Goal: Navigation & Orientation: Find specific page/section

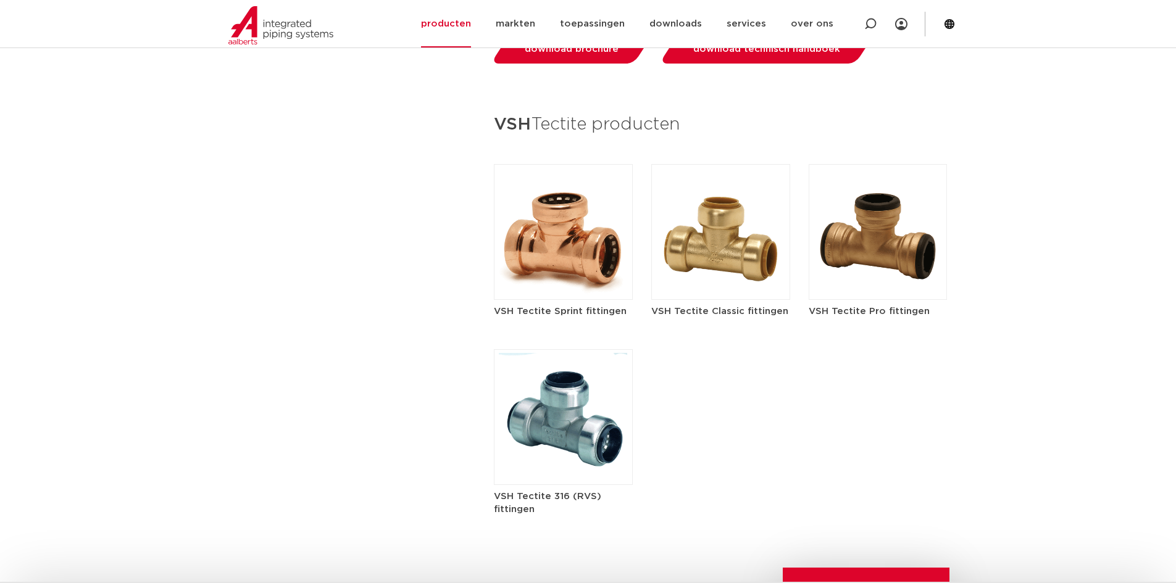
scroll to position [1269, 0]
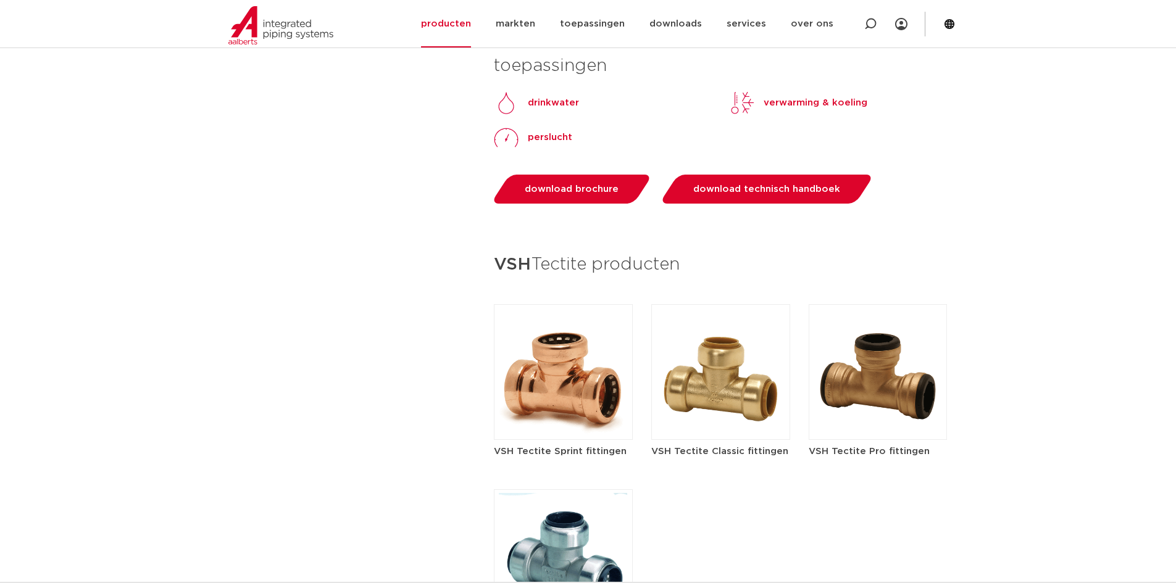
click at [578, 363] on img at bounding box center [563, 372] width 139 height 136
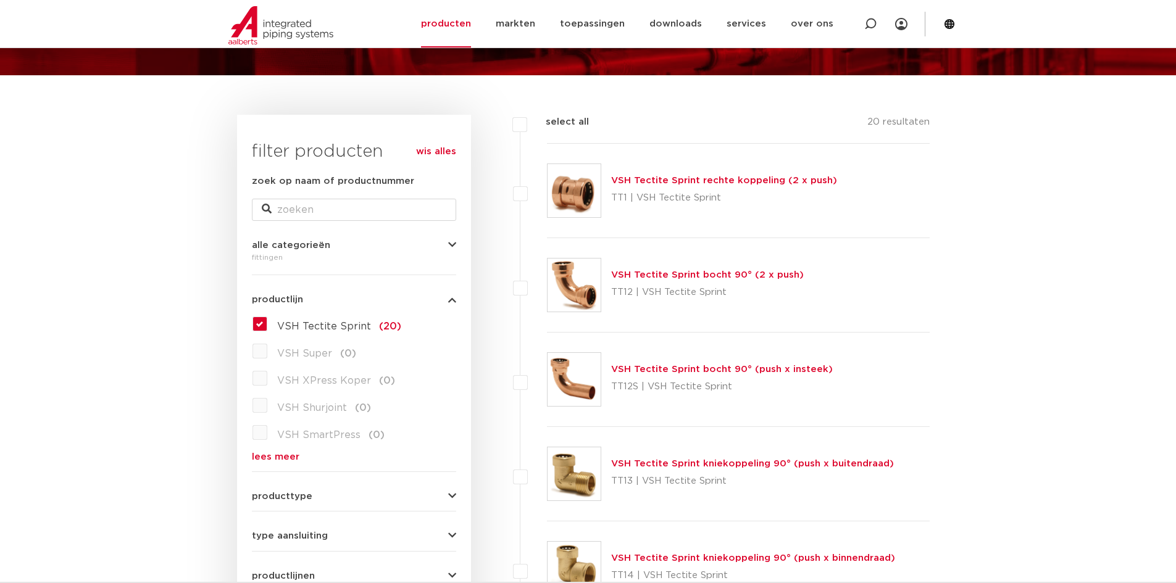
click at [691, 183] on link "VSH Tectite Sprint rechte koppeling (2 x push)" at bounding box center [724, 180] width 226 height 9
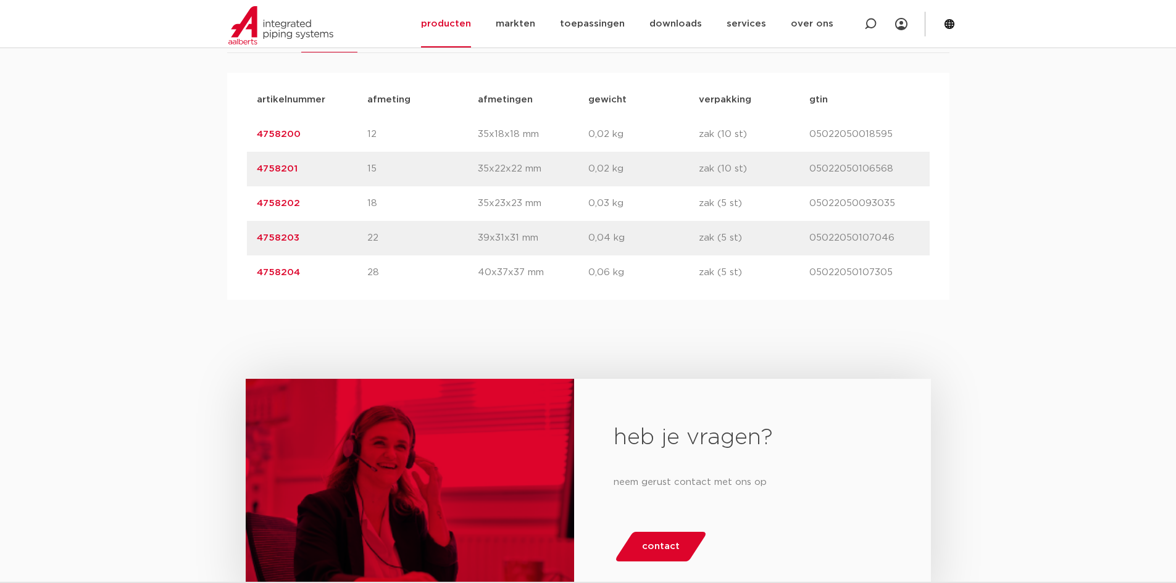
scroll to position [864, 0]
